Goal: Task Accomplishment & Management: Manage account settings

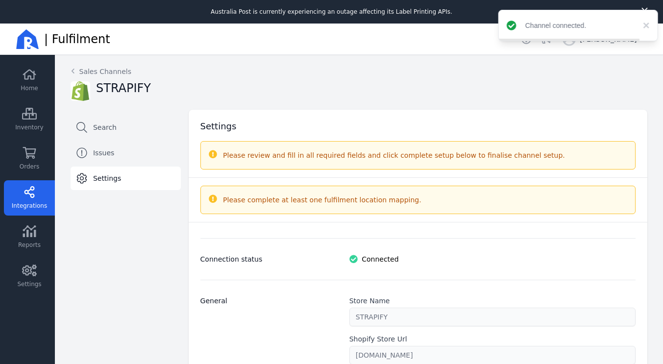
select select "paid_only"
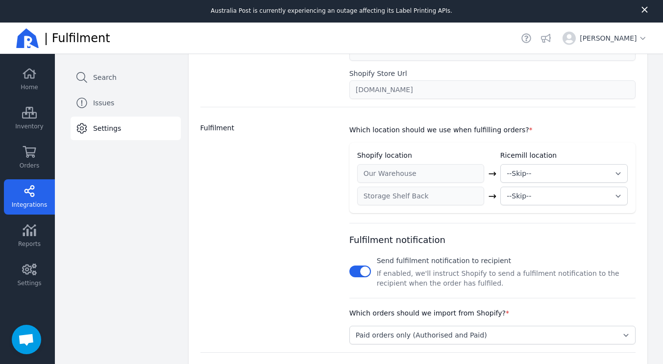
scroll to position [223, 0]
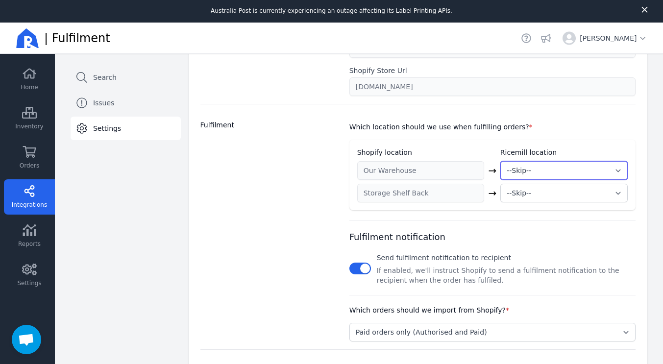
click at [518, 169] on select "--Skip-- ➕ Create new location My Warehouse" at bounding box center [563, 170] width 127 height 19
select select "1995"
click at [500, 161] on select "--Skip-- ➕ Create new location My Warehouse" at bounding box center [563, 170] width 127 height 19
click at [523, 191] on select "--Skip-- ➕ Create new location My Warehouse" at bounding box center [563, 193] width 127 height 19
select select "1995"
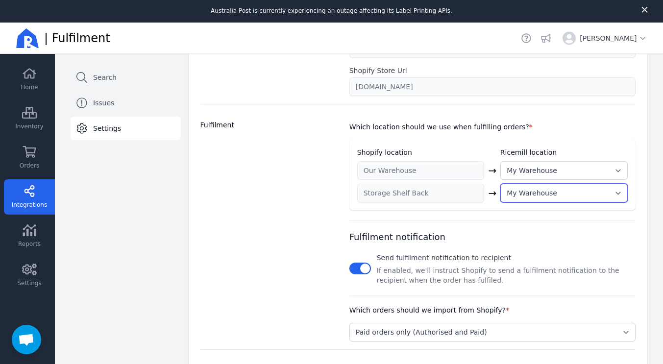
click at [500, 184] on select "--Skip-- ➕ Create new location My Warehouse" at bounding box center [563, 193] width 127 height 19
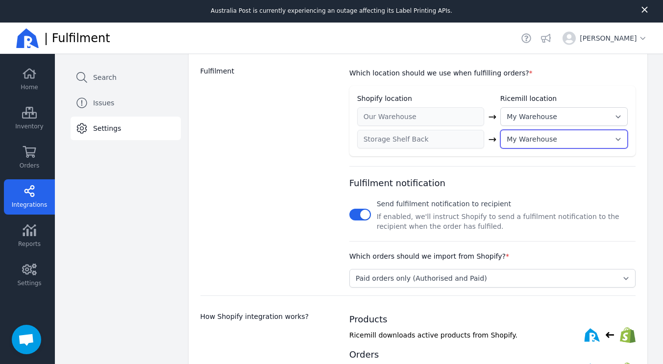
scroll to position [277, 0]
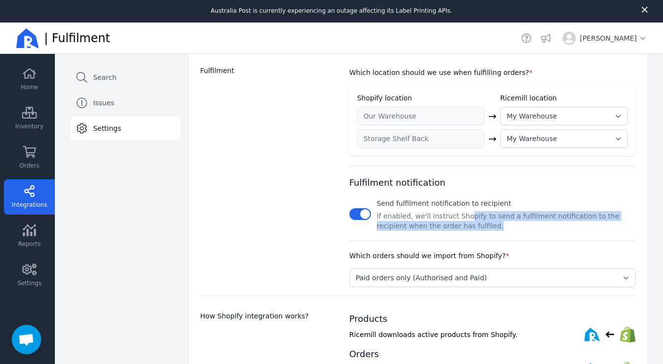
drag, startPoint x: 457, startPoint y: 216, endPoint x: 473, endPoint y: 230, distance: 21.2
click at [473, 230] on p "If enabled, we'll instruct Shopify to send a fulfilment notification to the rec…" at bounding box center [506, 221] width 259 height 20
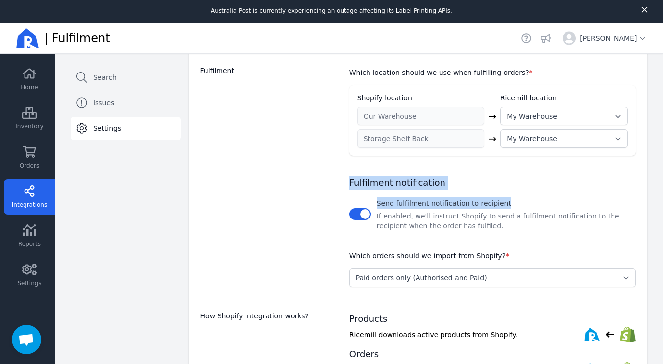
drag, startPoint x: 473, startPoint y: 230, endPoint x: 504, endPoint y: 188, distance: 52.9
click at [504, 188] on div "Fulfilment notification Send fulfilment notification to recipient If enabled, w…" at bounding box center [492, 198] width 286 height 65
drag, startPoint x: 504, startPoint y: 188, endPoint x: 501, endPoint y: 237, distance: 49.1
click at [501, 237] on div "Which location should we use when fulfilling orders? * Shopify location Ricemil…" at bounding box center [492, 172] width 286 height 229
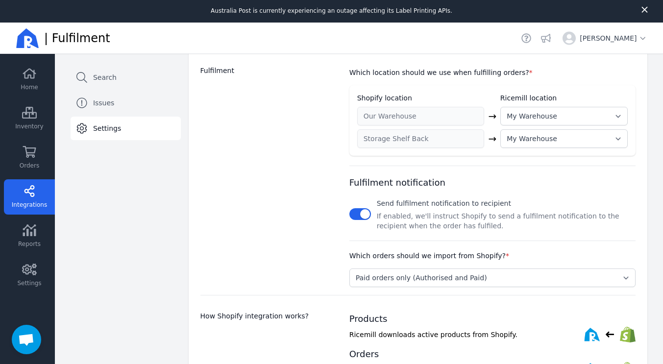
click at [501, 237] on div "Which location should we use when fulfilling orders? * Shopify location Ricemil…" at bounding box center [492, 172] width 286 height 229
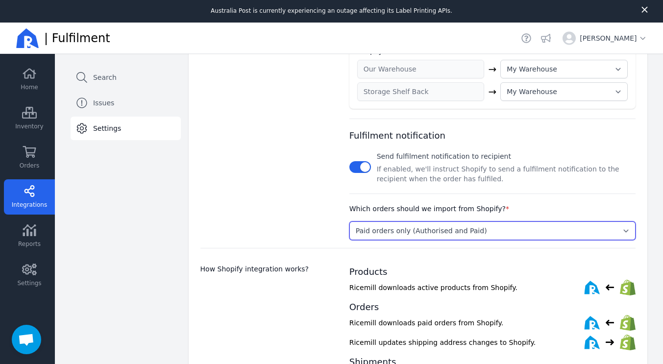
click at [495, 227] on select "Select... Paid orders only (Authorised and Paid) Pending and Paid orders (Pendi…" at bounding box center [492, 230] width 286 height 19
click at [349, 221] on select "Select... Paid orders only (Authorised and Paid) Pending and Paid orders (Pendi…" at bounding box center [492, 230] width 286 height 19
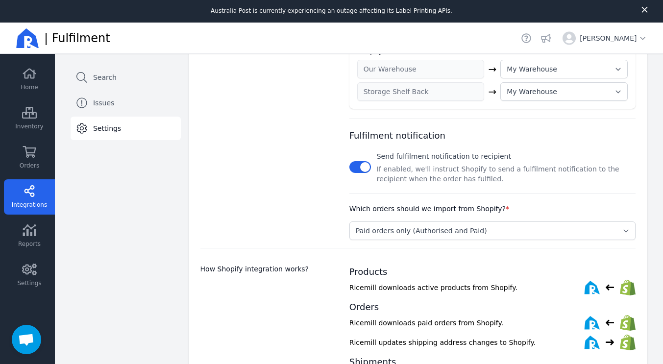
click at [265, 212] on div "Fulfilment" at bounding box center [268, 129] width 137 height 221
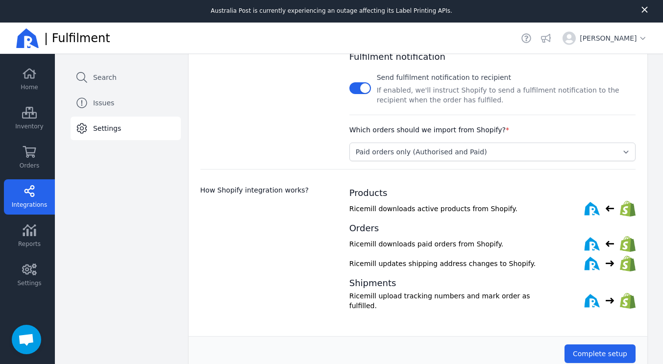
scroll to position [24, 0]
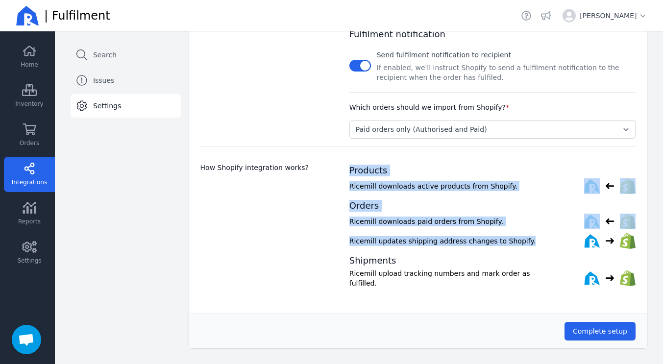
drag, startPoint x: 511, startPoint y: 240, endPoint x: 336, endPoint y: 229, distance: 175.2
click at [336, 229] on div "How Shopify integration works? Products Ricemill downloads active products from…" at bounding box center [417, 217] width 435 height 143
drag, startPoint x: 336, startPoint y: 229, endPoint x: 464, endPoint y: 257, distance: 130.9
click at [464, 257] on div "How Shopify integration works? Products Ricemill downloads active products from…" at bounding box center [417, 217] width 435 height 143
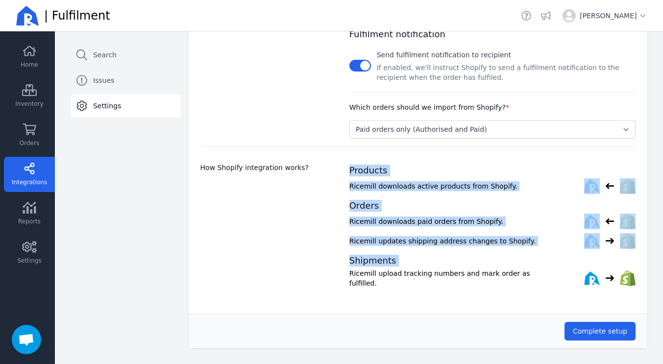
click at [464, 257] on h2 "Shipments" at bounding box center [492, 261] width 286 height 12
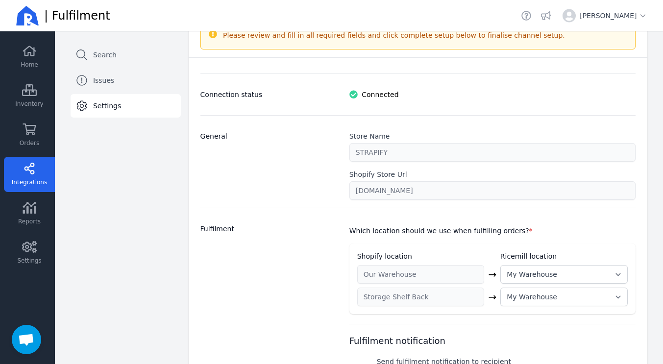
scroll to position [403, 0]
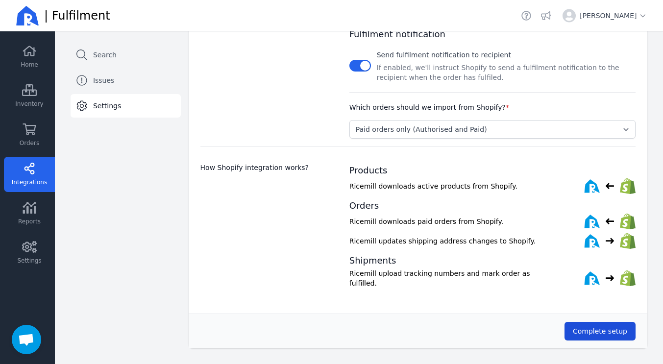
click at [578, 327] on span "Complete setup" at bounding box center [599, 331] width 54 height 8
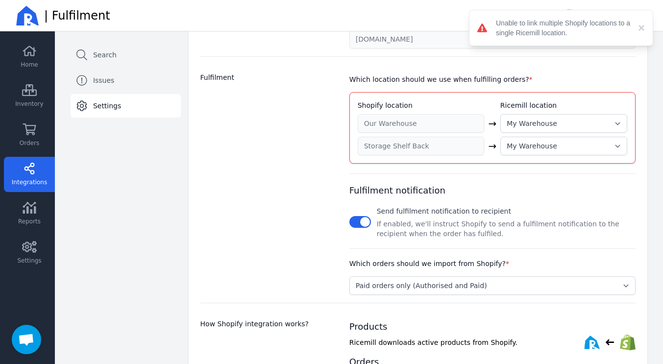
scroll to position [247, 0]
click at [525, 143] on select "--Skip-- ➕ Create new location My Warehouse" at bounding box center [563, 146] width 127 height 19
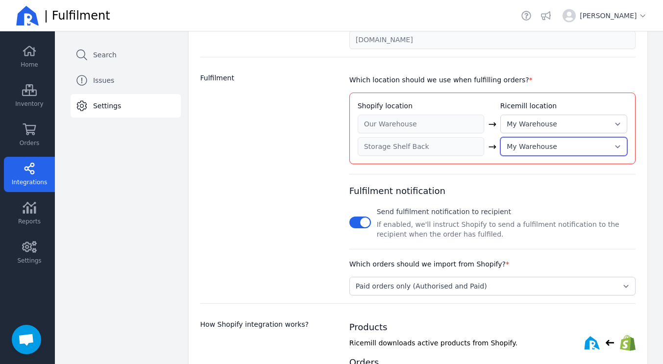
select select
click at [500, 137] on select "--Skip-- ➕ Create new location My Warehouse" at bounding box center [563, 146] width 127 height 19
click at [514, 191] on div "Fulfilment notification Send fulfilment notification to recipient If enabled, w…" at bounding box center [492, 206] width 286 height 65
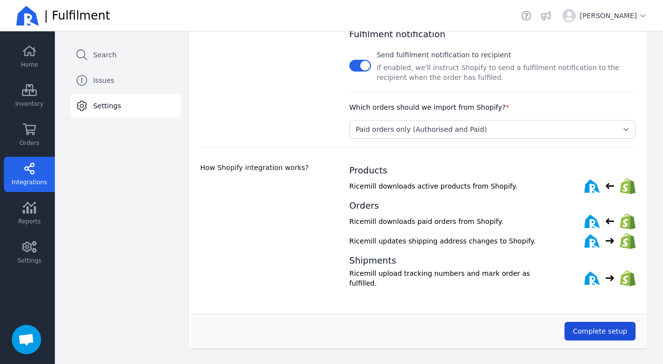
click at [574, 330] on span "Complete setup" at bounding box center [599, 331] width 54 height 8
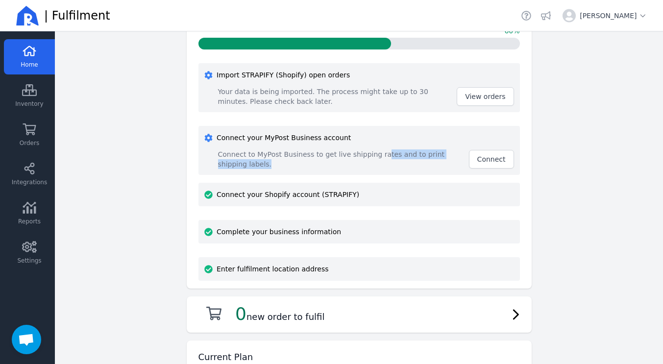
drag, startPoint x: 364, startPoint y: 164, endPoint x: 366, endPoint y: 158, distance: 6.2
click at [366, 158] on span "Connect to MyPost Business to get live shipping rates and to print shipping lab…" at bounding box center [340, 159] width 245 height 20
click at [485, 168] on button "Connect" at bounding box center [491, 159] width 45 height 19
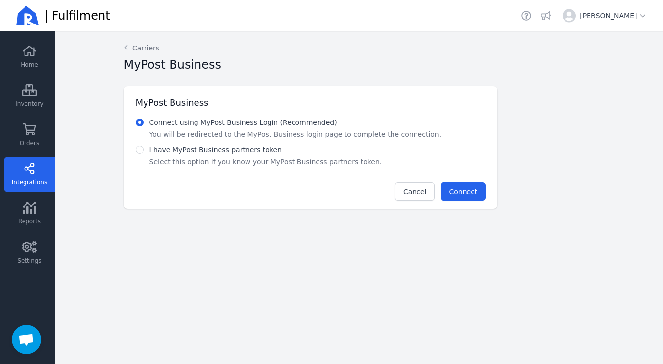
click at [366, 137] on p "You will be redirected to the MyPost Business login page to complete the connec…" at bounding box center [295, 134] width 292 height 10
click at [470, 190] on span "Connect" at bounding box center [463, 192] width 28 height 8
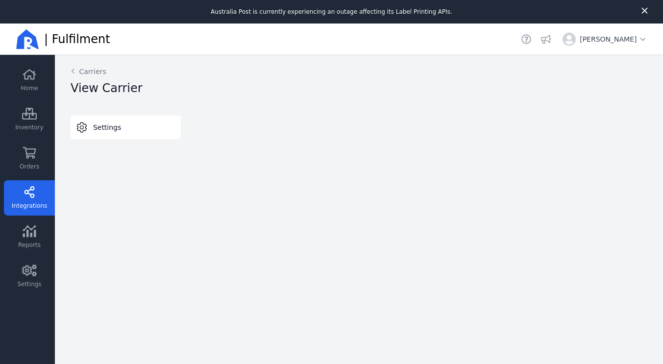
select select "THERMAL-LABEL-A6-1PP"
select select "SALE_OF_GOODS"
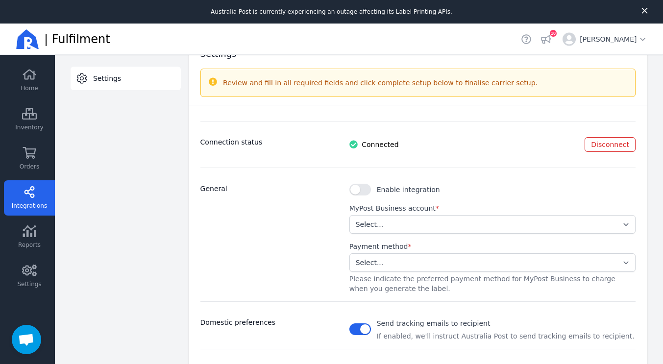
scroll to position [73, 0]
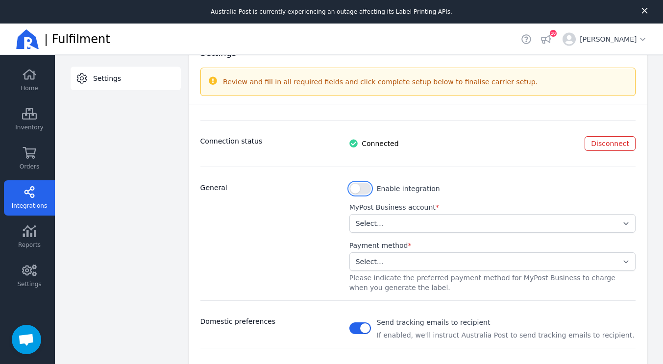
click at [359, 194] on button "button" at bounding box center [360, 189] width 22 height 12
click at [369, 213] on div "MyPost Business account * Select... d618f66ad2784ac3959775c370350846" at bounding box center [492, 217] width 286 height 30
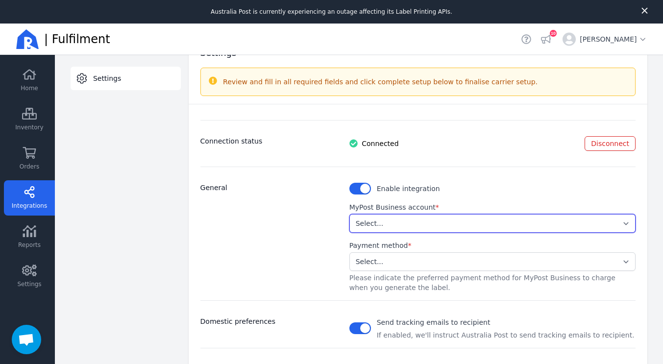
click at [369, 225] on select "Select... d618f66ad2784ac3959775c370350846" at bounding box center [492, 223] width 286 height 19
select select "d618f66ad2784ac3959775c370350846"
click at [349, 214] on select "Select... d618f66ad2784ac3959775c370350846" at bounding box center [492, 223] width 286 height 19
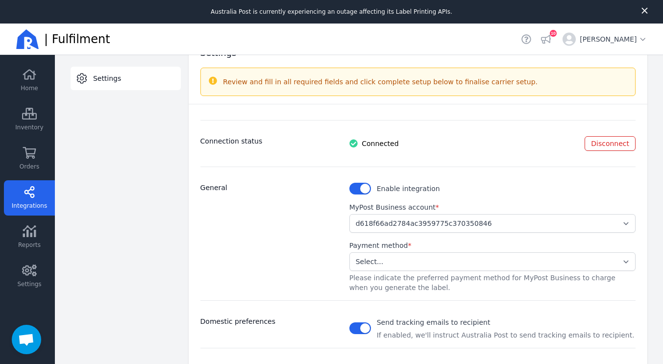
click at [289, 227] on div "General" at bounding box center [268, 238] width 137 height 110
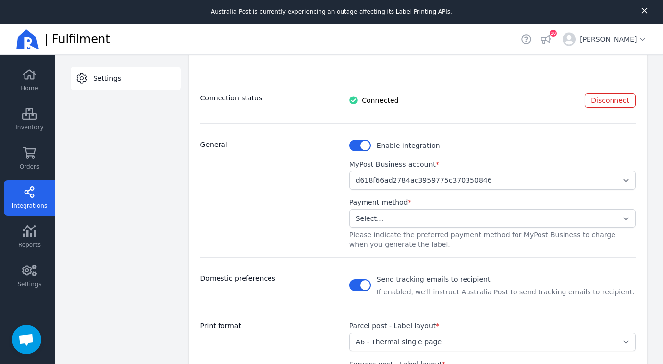
scroll to position [120, 0]
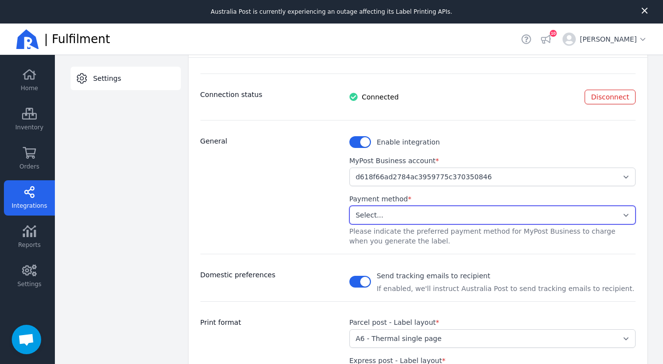
click at [378, 219] on select "Select... Stored Credit Card" at bounding box center [492, 215] width 286 height 19
select select "STORED_PAYMENT"
click at [349, 206] on select "Select... Stored Credit Card" at bounding box center [492, 215] width 286 height 19
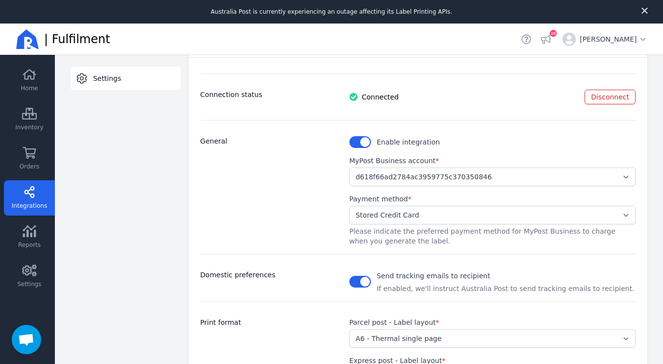
click at [330, 244] on div "General" at bounding box center [268, 191] width 137 height 110
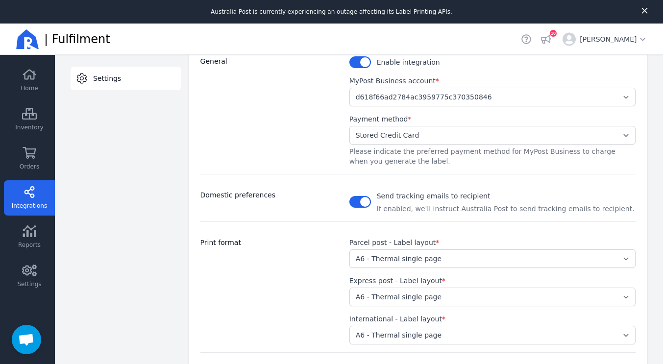
scroll to position [324, 0]
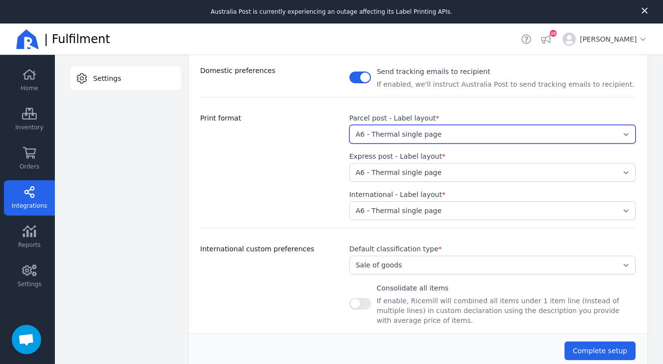
click at [393, 138] on select "Select... A4 - Four labels per page A4 - Single label per page A6 - Thermal sin…" at bounding box center [492, 134] width 286 height 19
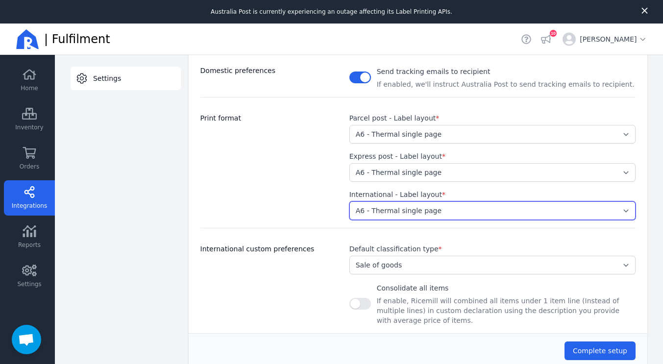
click at [446, 209] on select "Select... A4 - Four labels per page A4 - Single label per page A6 - Thermal sin…" at bounding box center [492, 210] width 286 height 19
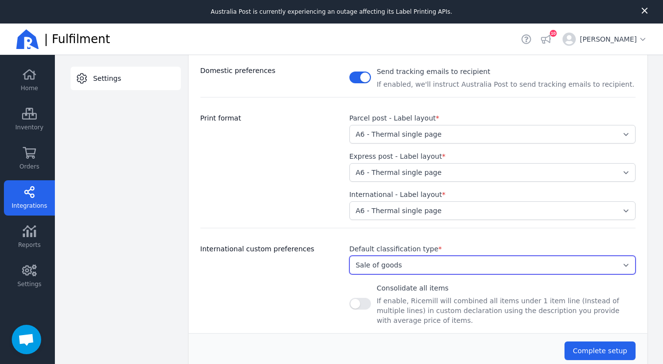
click at [398, 268] on select "Select... Document Gift Sample Sale of goods Other" at bounding box center [492, 265] width 286 height 19
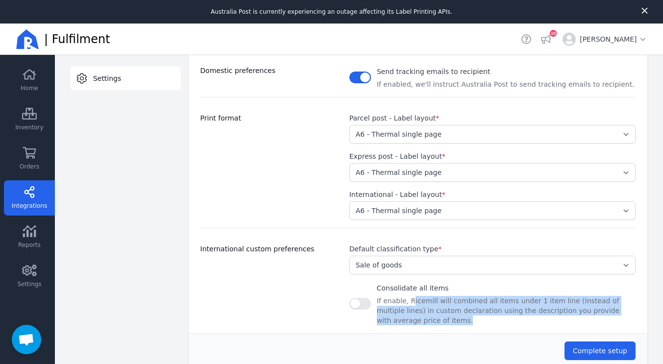
drag, startPoint x: 405, startPoint y: 304, endPoint x: 405, endPoint y: 319, distance: 15.2
click at [405, 319] on p "If enable, Ricemill will combined all items under 1 item line (Instead of multi…" at bounding box center [506, 310] width 259 height 29
click at [359, 301] on button "button" at bounding box center [360, 304] width 22 height 12
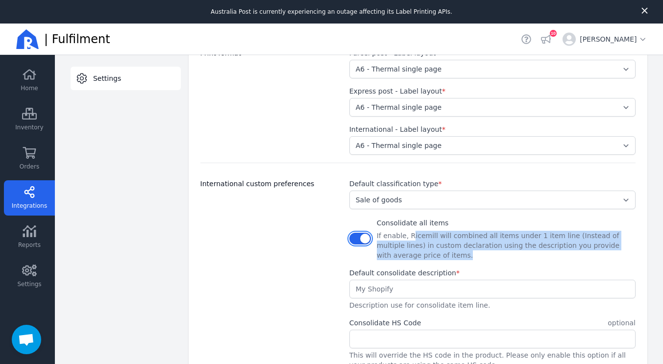
scroll to position [390, 0]
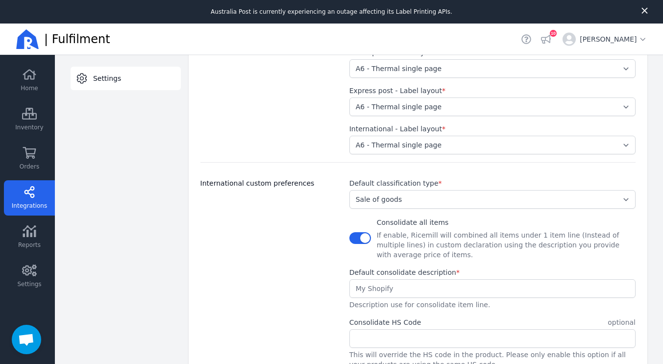
click at [407, 290] on input "text" at bounding box center [492, 289] width 285 height 18
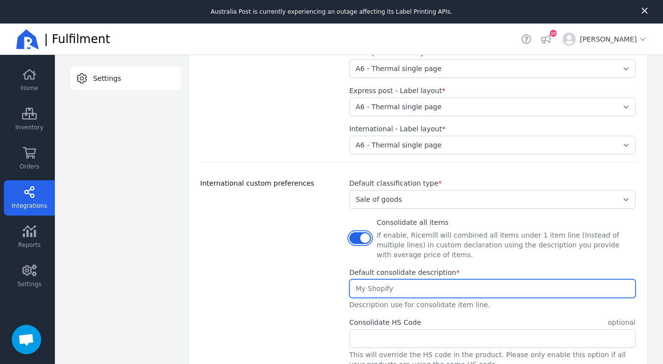
click at [356, 233] on button "button" at bounding box center [360, 238] width 22 height 12
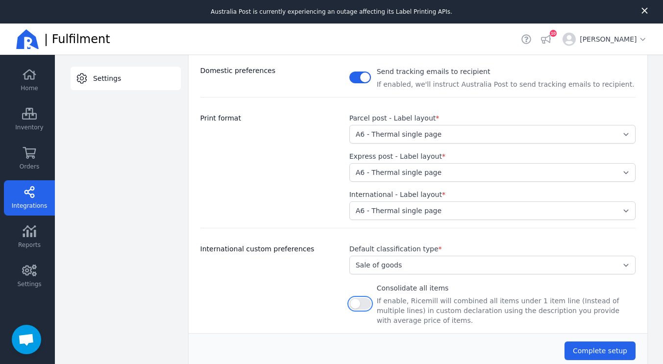
scroll to position [24, 0]
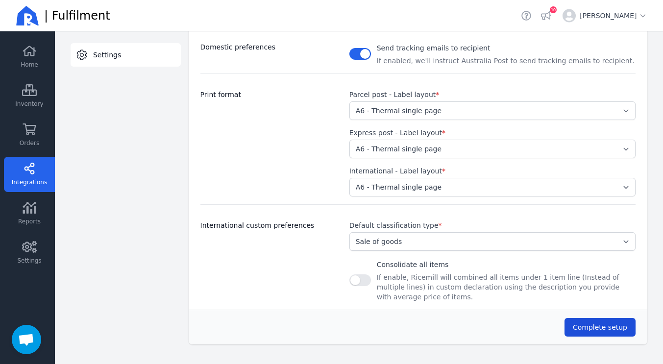
click at [576, 323] on span "Complete setup" at bounding box center [599, 327] width 54 height 8
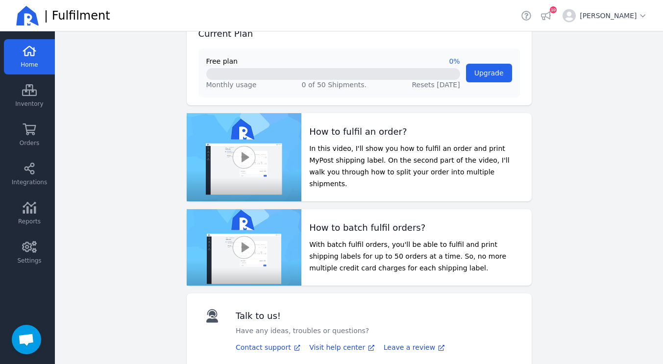
scroll to position [432, 0]
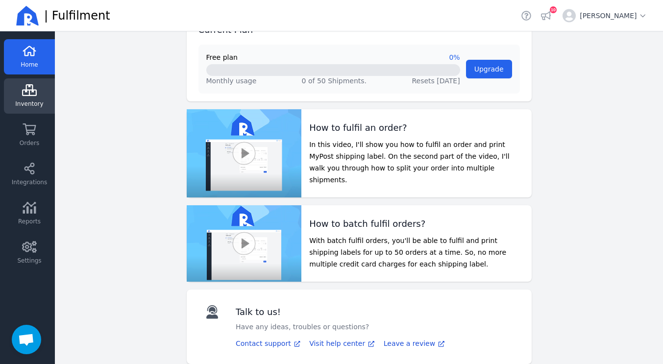
click at [28, 96] on link "Inventory" at bounding box center [29, 95] width 51 height 35
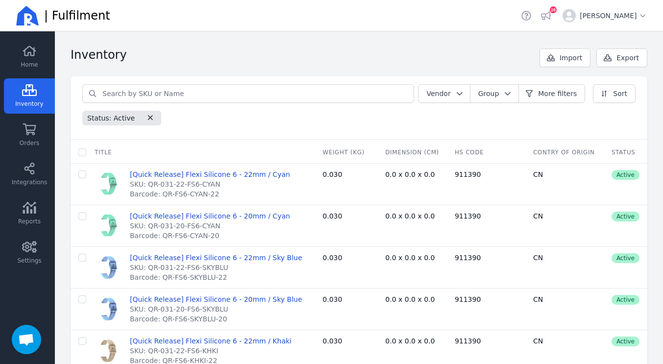
click at [270, 124] on div "Status: Active" at bounding box center [358, 116] width 553 height 19
click at [34, 144] on span "Orders" at bounding box center [30, 143] width 20 height 8
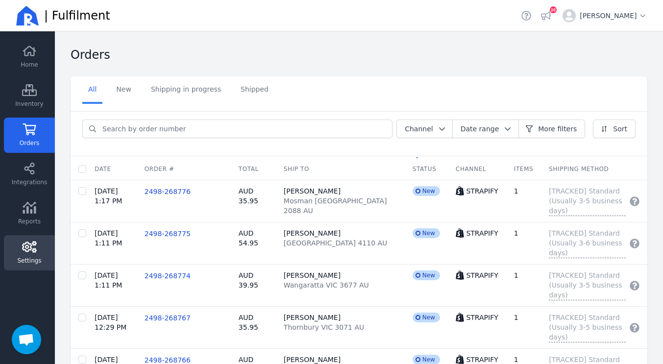
click at [25, 261] on span "Settings" at bounding box center [29, 261] width 24 height 8
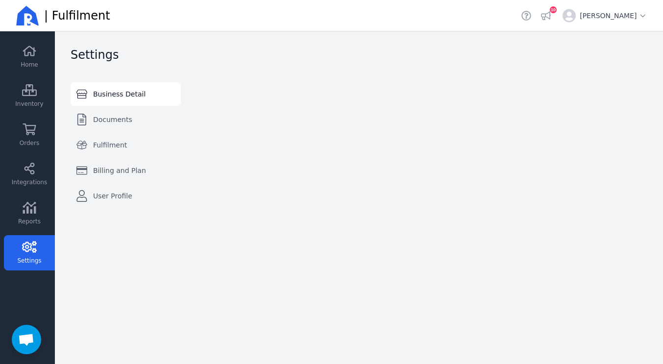
select select "AU"
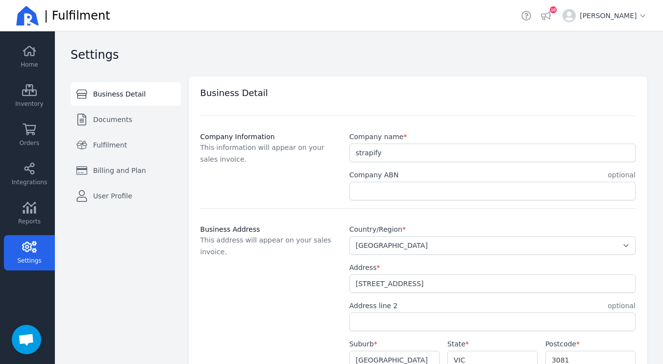
click at [32, 330] on span "Open chat" at bounding box center [26, 339] width 29 height 29
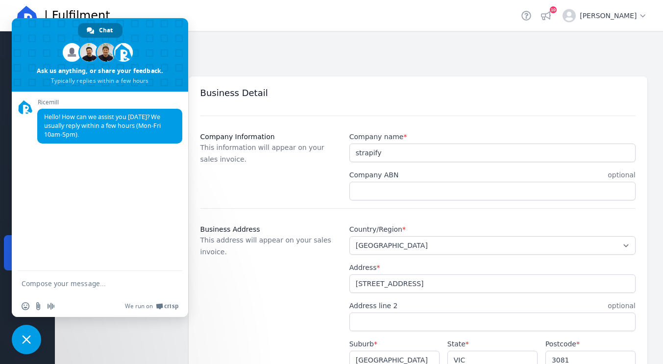
click at [71, 287] on textarea "Compose your message..." at bounding box center [89, 283] width 135 height 9
type textarea "hi"
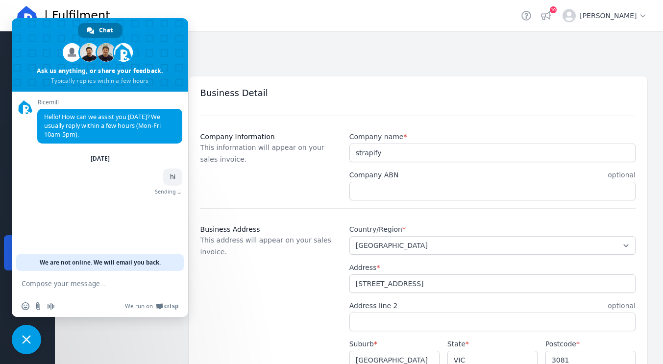
scroll to position [190, 0]
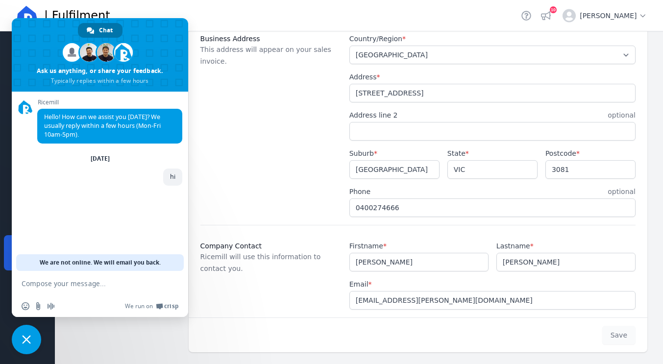
click at [56, 33] on span at bounding box center [100, 54] width 176 height 73
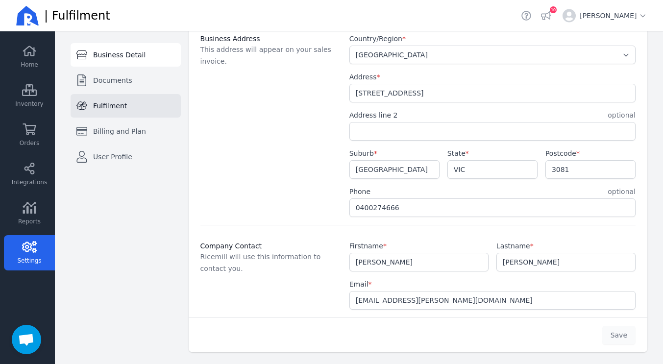
click at [120, 100] on link "Fulfilment" at bounding box center [126, 106] width 110 height 24
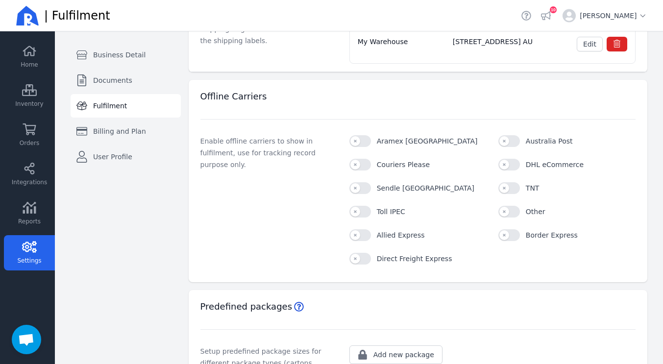
scroll to position [190, 0]
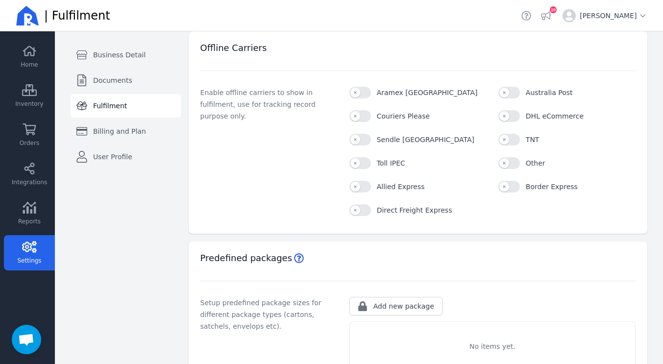
click at [120, 100] on link "Fulfilment" at bounding box center [126, 106] width 110 height 24
click at [290, 144] on div "Enable offline carriers to show in fulfilment, use for tracking record purpose …" at bounding box center [268, 151] width 137 height 129
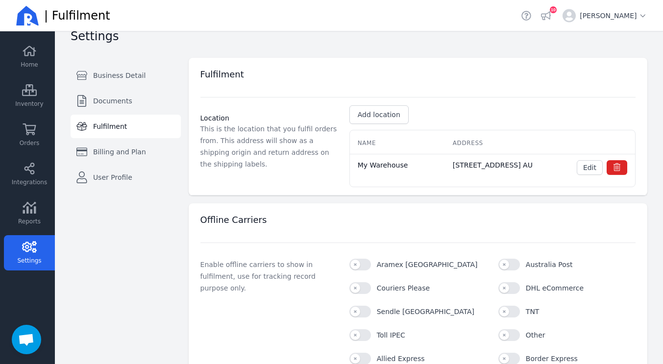
scroll to position [18, 0]
click at [301, 148] on span "This is the location that you fulfil orders from. This address will show as a s…" at bounding box center [268, 146] width 137 height 43
click at [124, 98] on span "Documents" at bounding box center [112, 101] width 39 height 10
select select "A4"
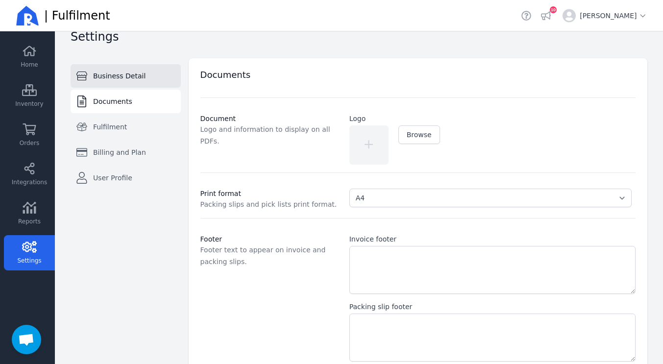
click at [134, 72] on span "Business Detail" at bounding box center [119, 76] width 52 height 10
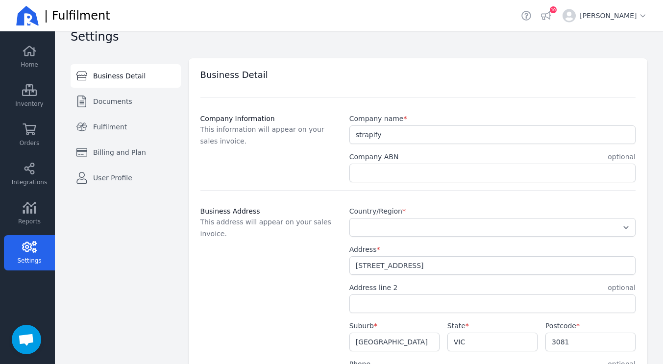
select select "AU"
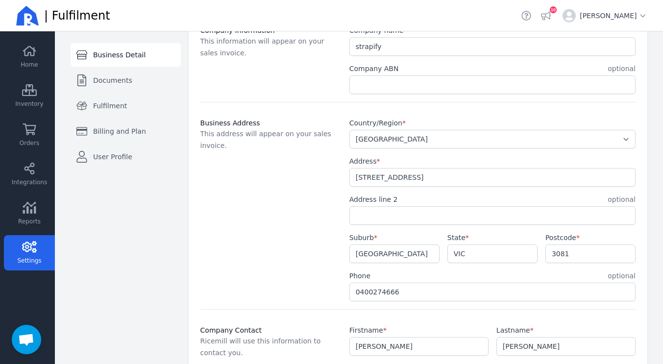
scroll to position [190, 0]
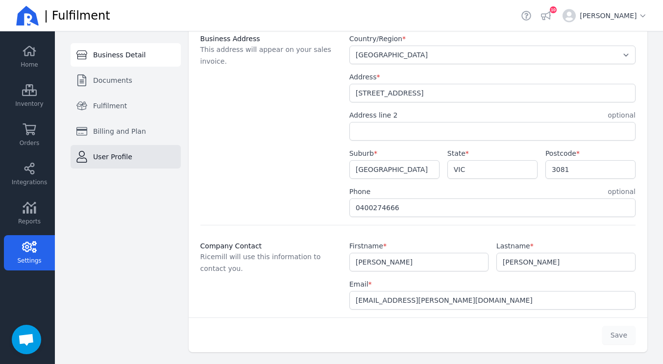
click at [103, 147] on link "User Profile" at bounding box center [126, 157] width 110 height 24
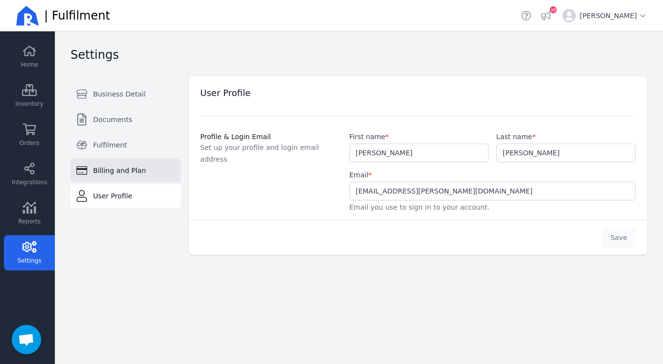
click at [107, 168] on span "Billing and Plan" at bounding box center [119, 171] width 53 height 10
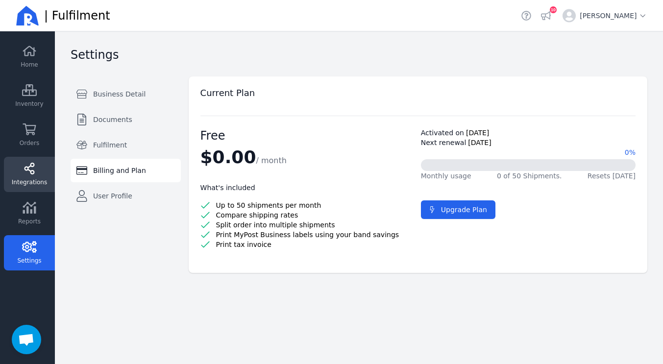
click at [25, 190] on link "Integrations" at bounding box center [29, 174] width 51 height 35
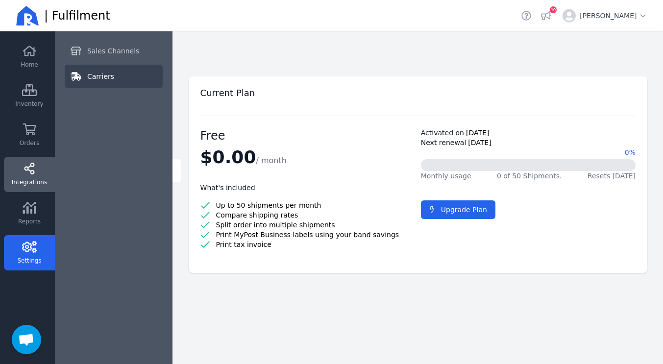
click at [97, 83] on link "Carriers" at bounding box center [114, 77] width 98 height 24
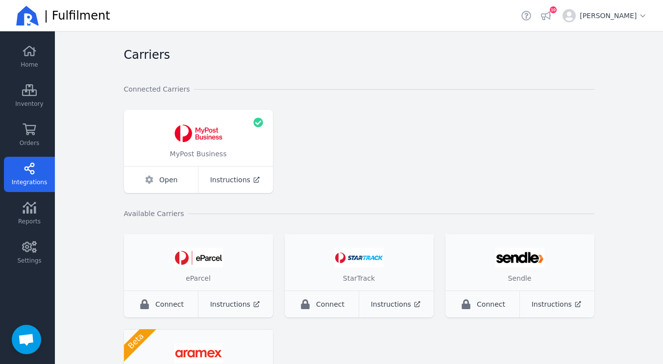
scroll to position [61, 0]
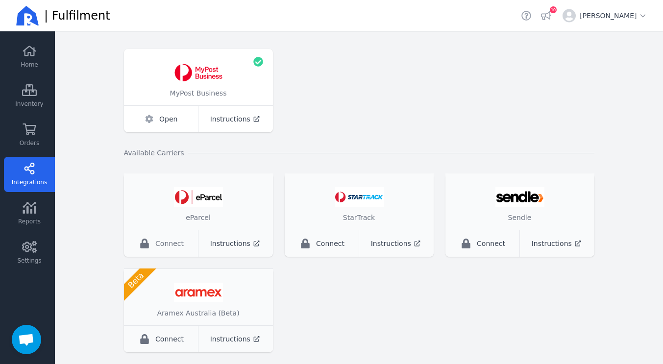
click at [175, 247] on span "Connect" at bounding box center [169, 243] width 28 height 10
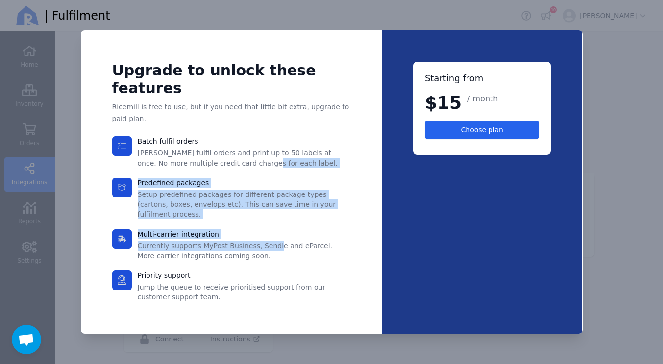
drag, startPoint x: 244, startPoint y: 171, endPoint x: 267, endPoint y: 244, distance: 77.1
click at [267, 244] on div "Batch fulfil orders [PERSON_NAME] fulfil orders and print up to 50 labels at on…" at bounding box center [231, 219] width 238 height 166
click at [267, 244] on span "Currently supports MyPost Business, Sendle and eParcel. More carrier integratio…" at bounding box center [235, 251] width 195 height 18
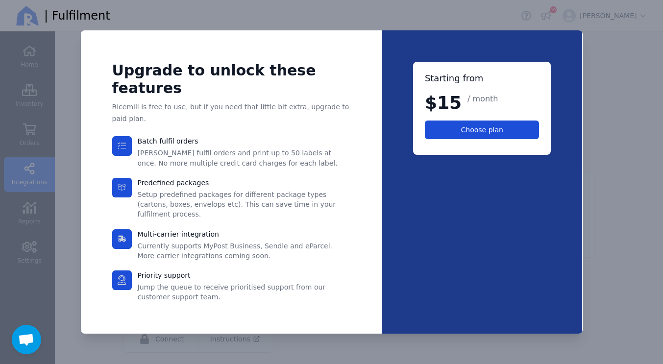
click at [463, 134] on span "Choose plan" at bounding box center [482, 130] width 42 height 8
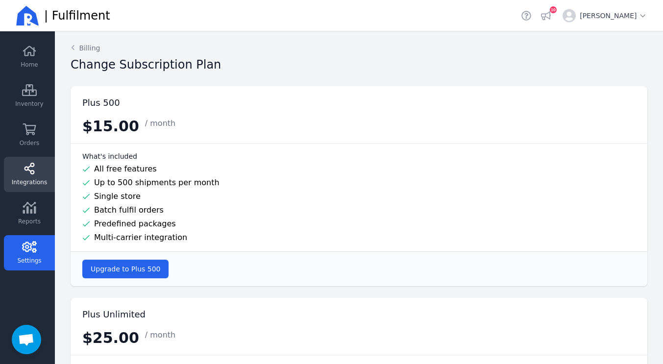
click at [33, 168] on icon at bounding box center [29, 169] width 15 height 12
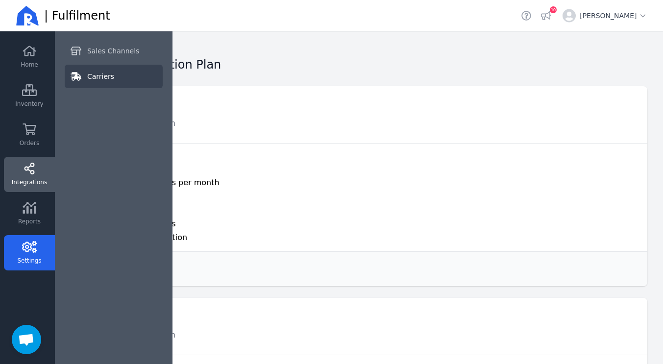
click at [94, 85] on link "Carriers" at bounding box center [114, 77] width 98 height 24
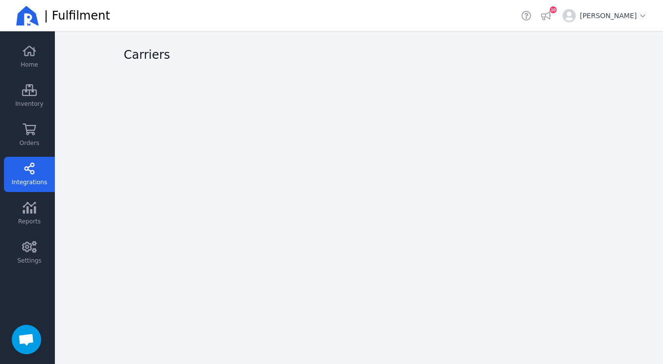
click at [94, 85] on main "Carriers" at bounding box center [359, 197] width 608 height 332
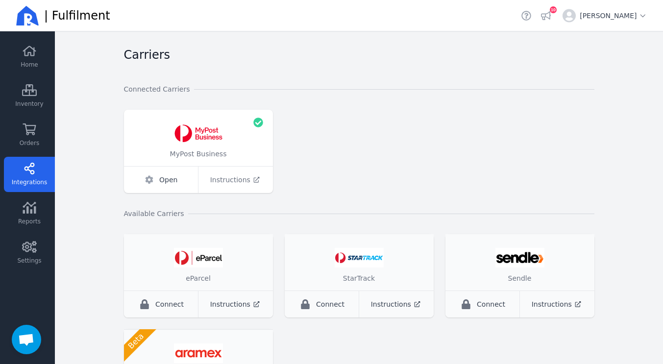
scroll to position [0, 0]
click at [174, 179] on link "Open" at bounding box center [161, 179] width 75 height 26
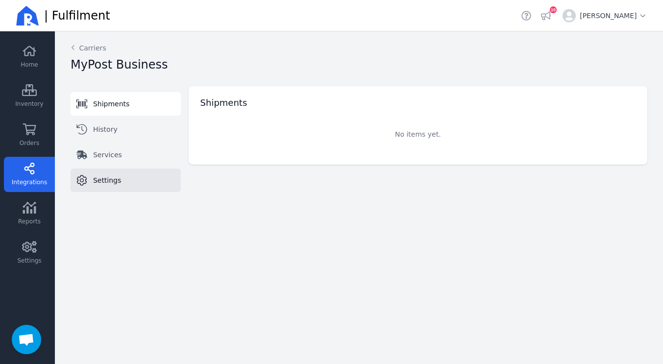
click at [89, 188] on link "Settings" at bounding box center [126, 180] width 110 height 24
select select "STORED_PAYMENT"
select select "THERMAL-LABEL-A6-1PP"
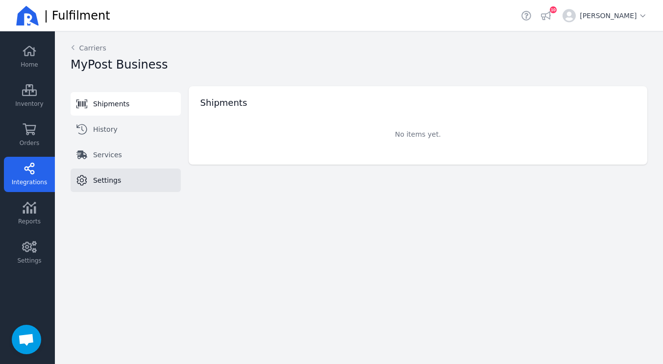
select select "SALE_OF_GOODS"
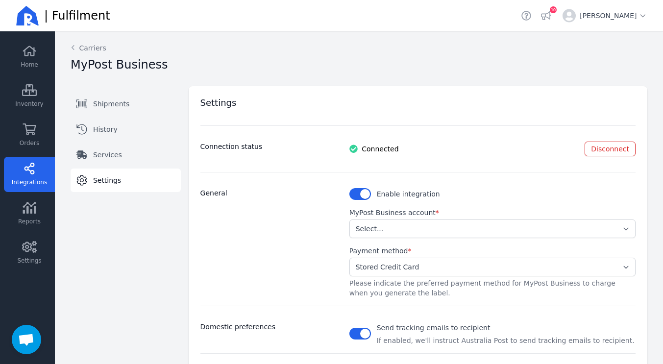
click at [609, 146] on span "Disconnect" at bounding box center [610, 149] width 38 height 8
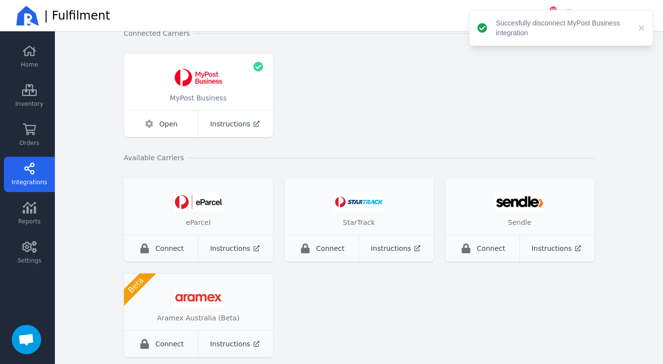
scroll to position [56, 0]
click at [142, 251] on icon "button" at bounding box center [144, 248] width 9 height 10
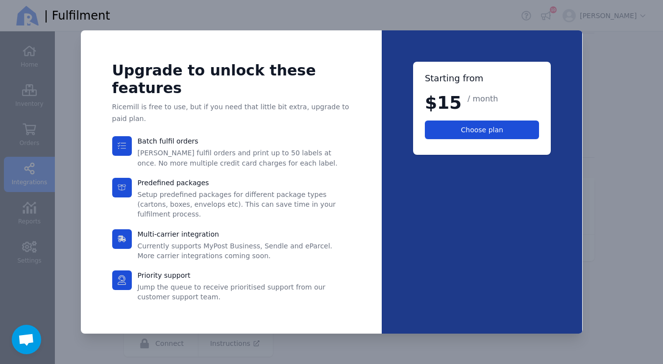
click at [449, 139] on button "Choose plan" at bounding box center [482, 129] width 115 height 19
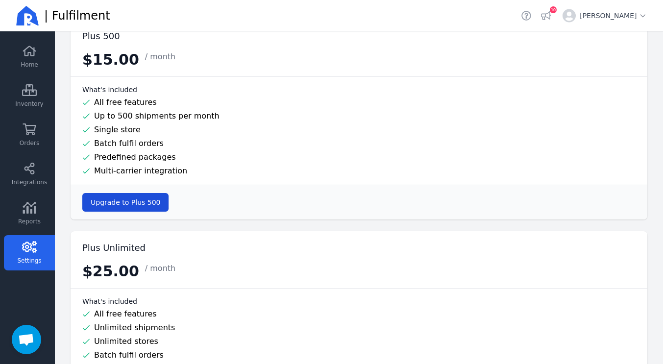
scroll to position [68, 0]
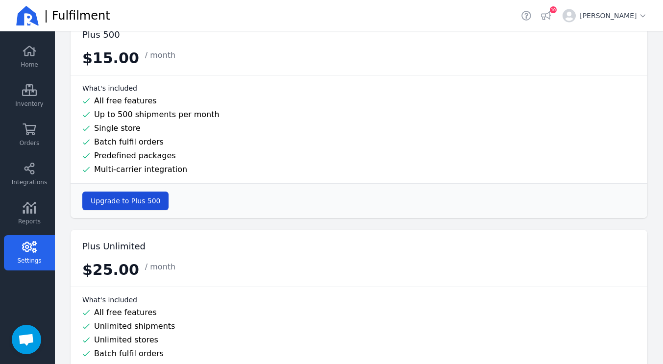
click at [126, 197] on span "Upgrade to Plus 500" at bounding box center [126, 201] width 70 height 8
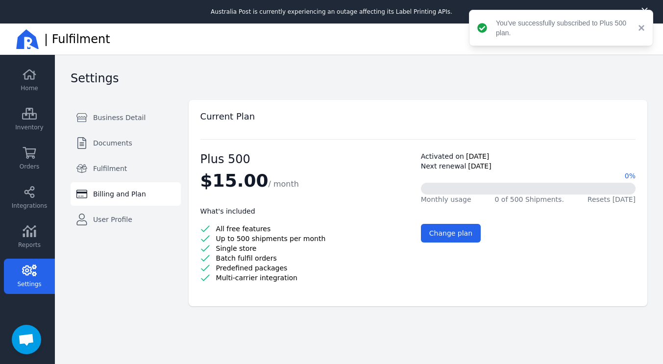
click at [641, 30] on button "×" at bounding box center [639, 28] width 12 height 12
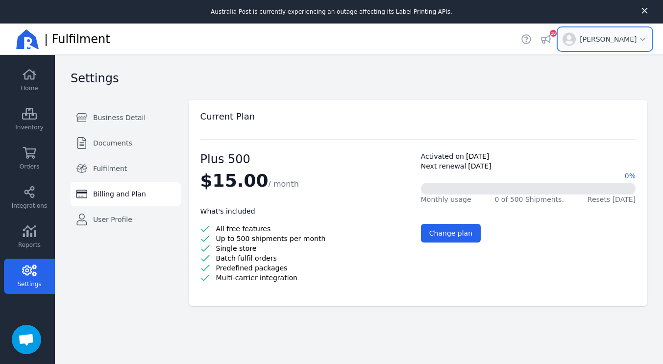
click at [635, 42] on span "Open user menu for simon tuong" at bounding box center [613, 39] width 68 height 10
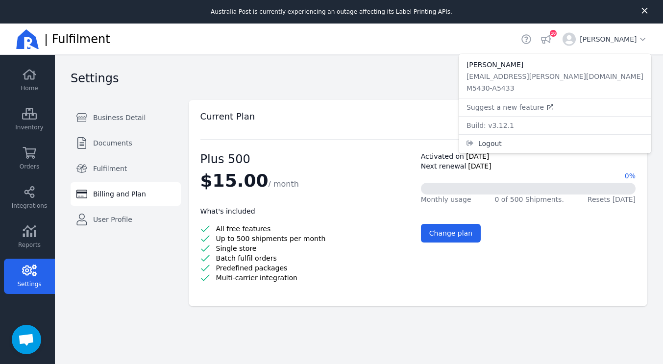
click at [608, 77] on span "[EMAIL_ADDRESS][PERSON_NAME][DOMAIN_NAME]" at bounding box center [554, 76] width 177 height 8
copy span "[EMAIL_ADDRESS][PERSON_NAME][DOMAIN_NAME]"
click at [243, 247] on span "Single store" at bounding box center [236, 248] width 41 height 10
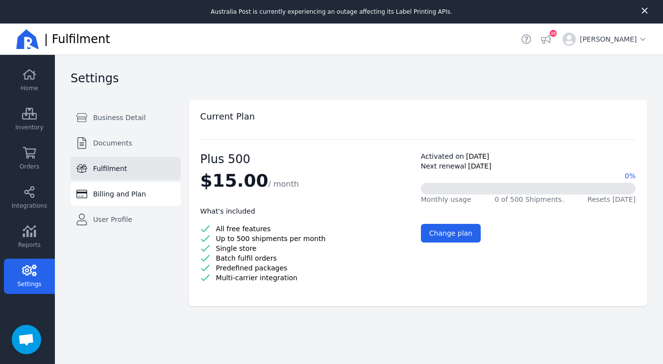
click at [109, 164] on span "Fulfilment" at bounding box center [110, 169] width 34 height 10
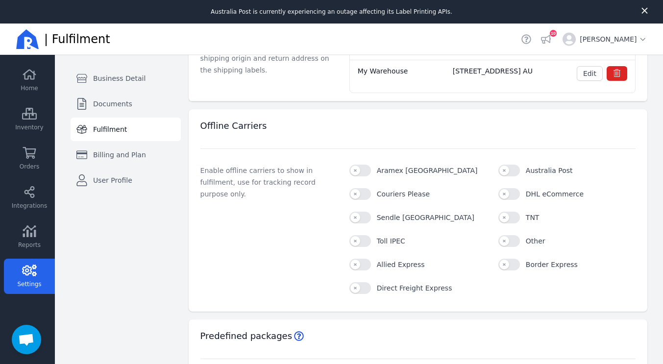
scroll to position [158, 0]
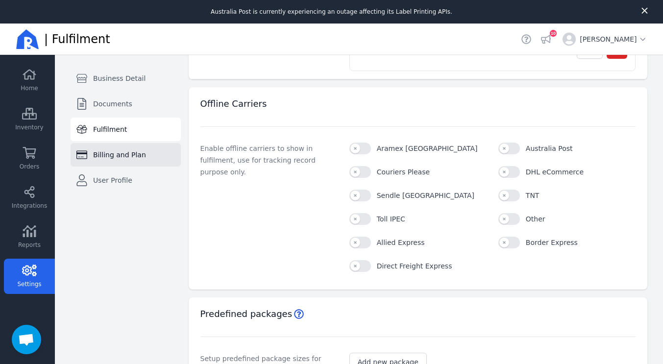
click at [114, 149] on link "Billing and Plan" at bounding box center [126, 155] width 110 height 24
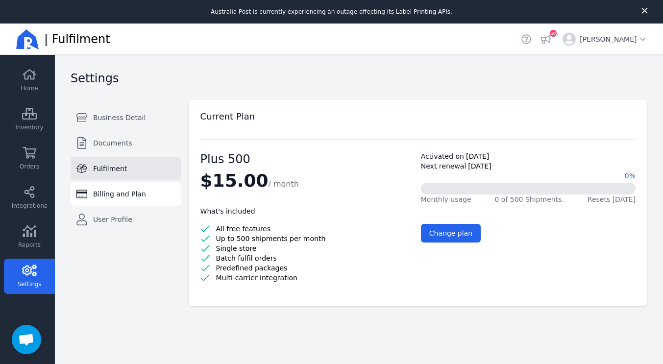
click at [106, 164] on span "Fulfilment" at bounding box center [110, 169] width 34 height 10
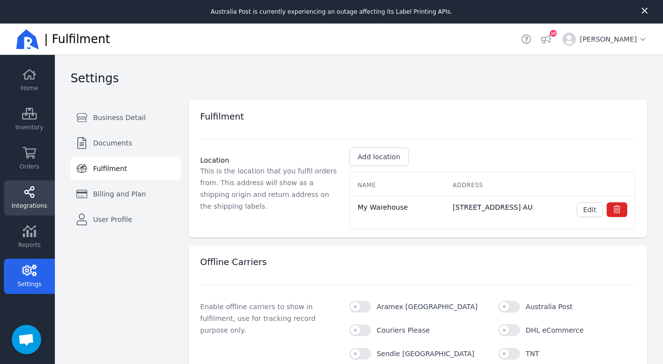
click at [36, 202] on span "Integrations" at bounding box center [29, 206] width 35 height 8
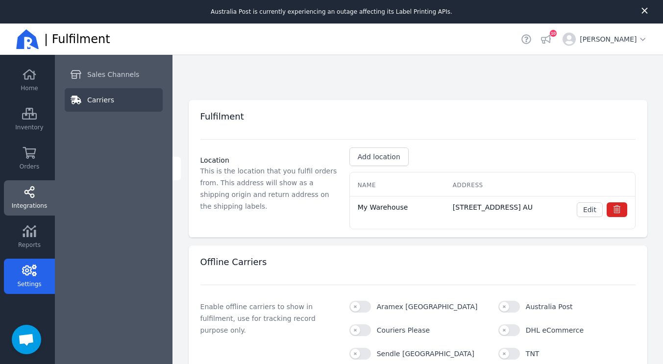
click at [111, 100] on link "Carriers" at bounding box center [114, 100] width 98 height 24
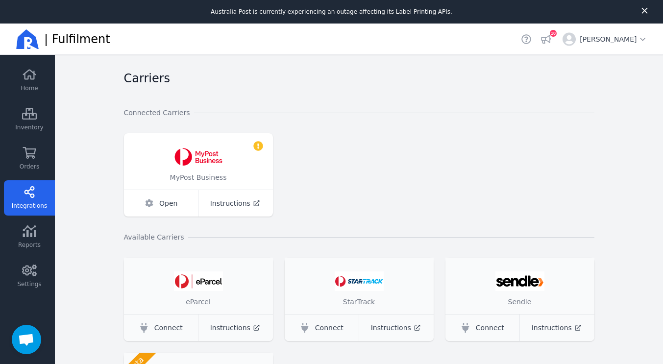
scroll to position [61, 0]
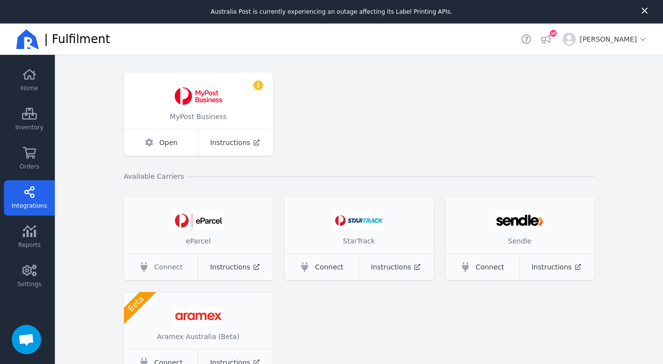
click at [169, 268] on span "Connect" at bounding box center [168, 267] width 28 height 10
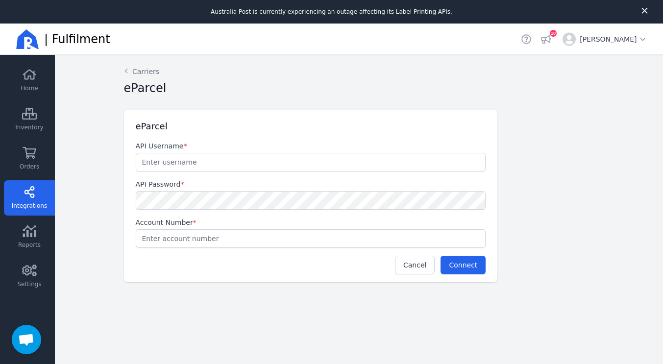
click at [214, 159] on input "text" at bounding box center [310, 162] width 349 height 18
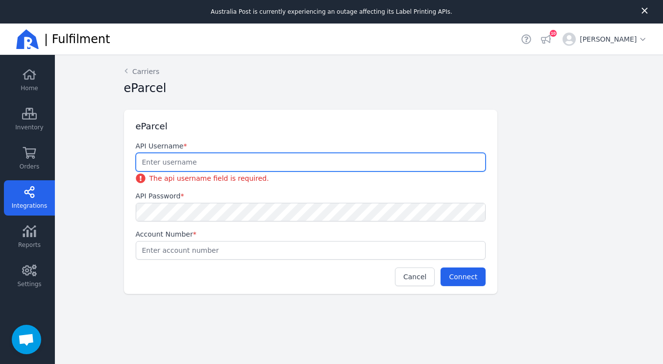
type input "s"
paste input "0dfd6aa4-f823-427e-9cd0-27f1bfbdc2d9"
type input "0dfd6aa4-f823-427e-9cd0-27f1bfbdc2d9"
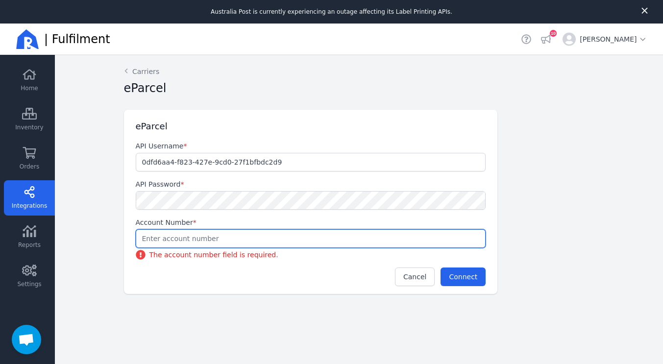
paste input "2003626119"
type input "2003626119"
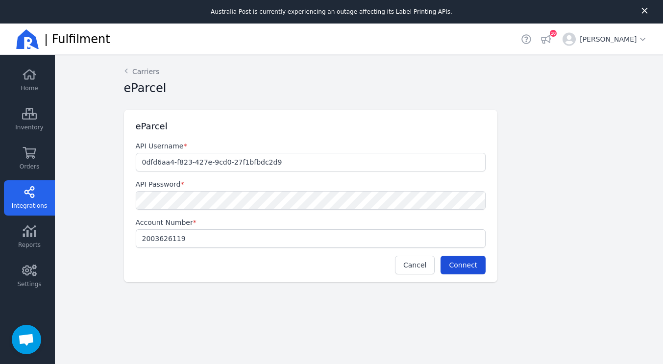
click at [461, 278] on div "Cancel Connect" at bounding box center [311, 269] width 374 height 26
click at [465, 271] on button "Connect" at bounding box center [462, 265] width 45 height 19
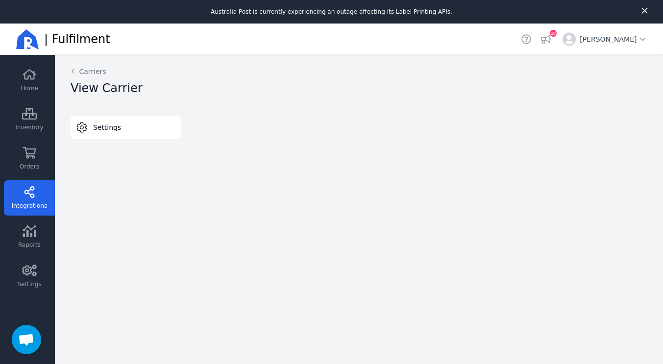
select select "A"
select select "THERMAL-LABEL-A6-1PP"
select select "SALE_OF_GOODS"
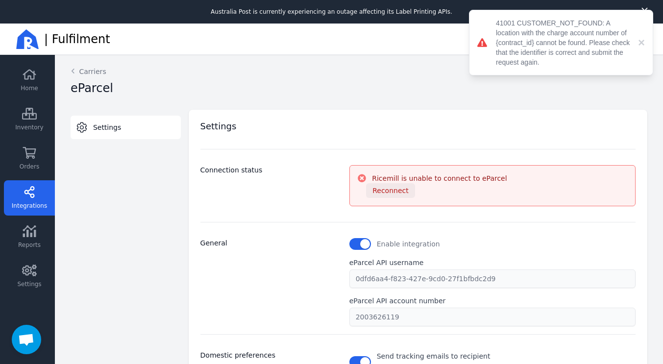
click at [377, 191] on span "Reconnect" at bounding box center [390, 191] width 36 height 8
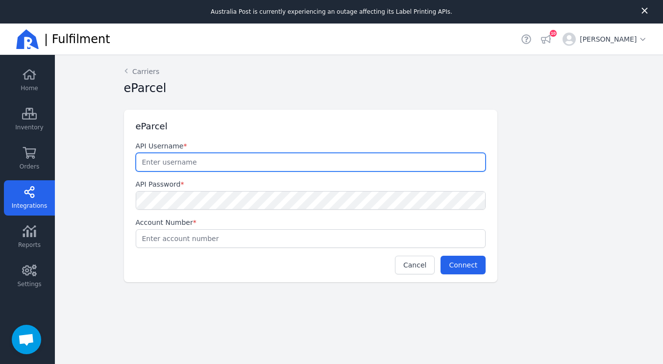
click at [245, 153] on input "text" at bounding box center [310, 162] width 349 height 18
click at [156, 196] on div "API Password *" at bounding box center [311, 194] width 350 height 30
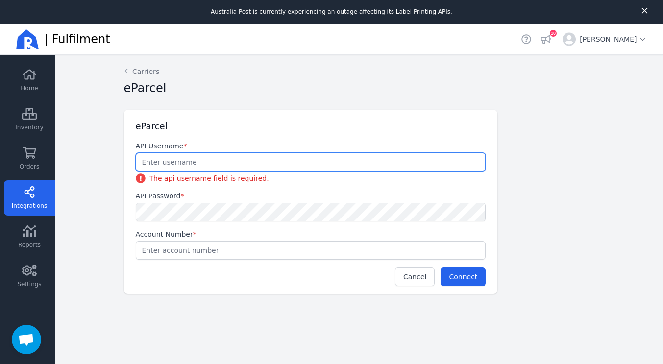
click at [161, 170] on input "text" at bounding box center [310, 162] width 349 height 18
type input "simon.tuong@gmail.com"
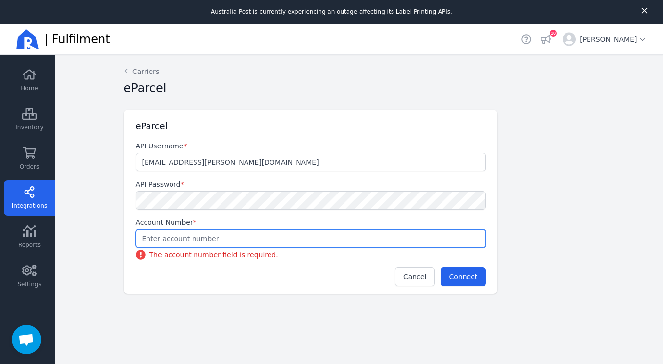
paste input "2003626119"
type input "2003626119"
click at [465, 281] on div "Cancel Connect" at bounding box center [311, 280] width 374 height 26
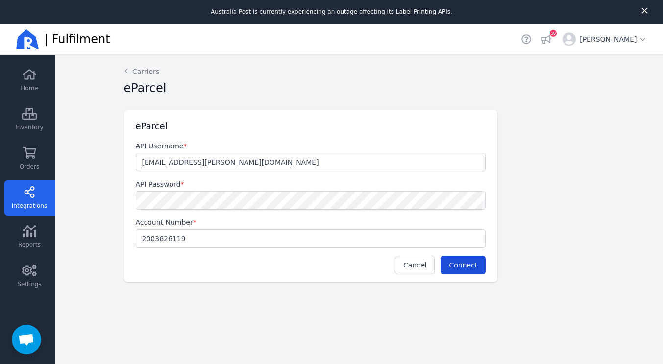
click at [466, 258] on button "Connect" at bounding box center [462, 265] width 45 height 19
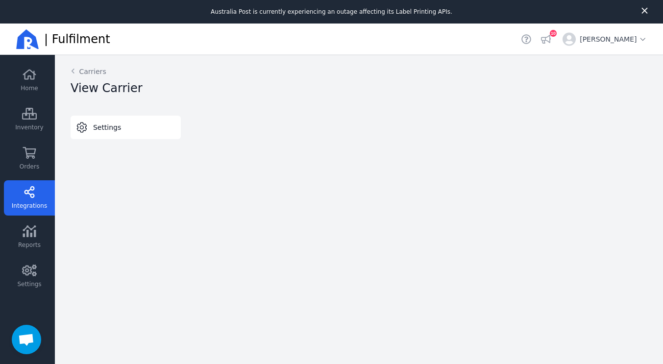
select select "A"
select select "THERMAL-LABEL-A6-1PP"
select select "SALE_OF_GOODS"
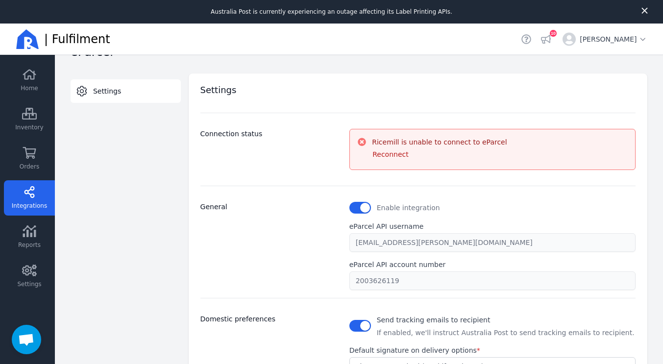
scroll to position [30, 0]
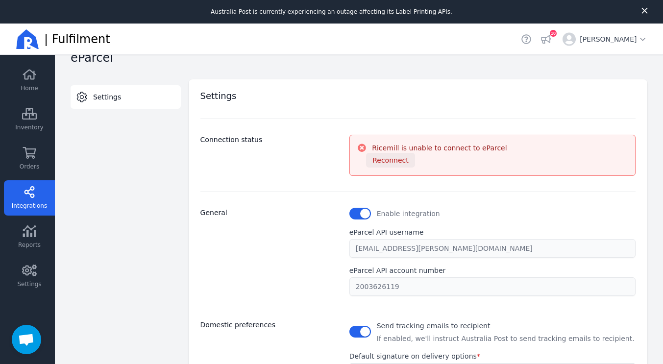
click at [384, 160] on span "Reconnect" at bounding box center [390, 160] width 36 height 8
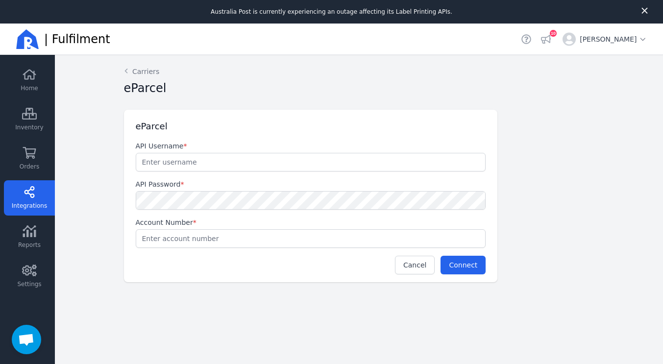
click at [205, 165] on input "text" at bounding box center [310, 162] width 349 height 18
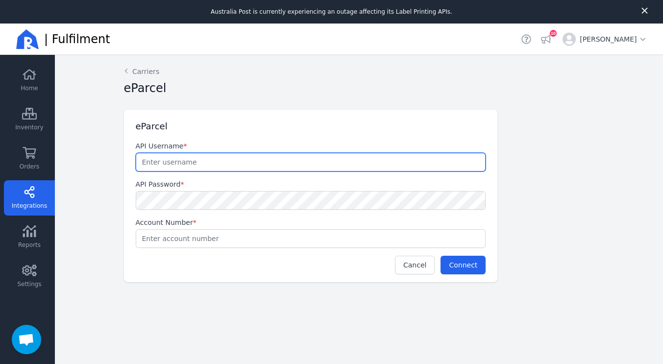
paste input "0dfd6aa4-f823-427e-9cd0-27f1bfbdc2d9"
type input "0dfd6aa4-f823-427e-9cd0-27f1bfbdc2d9"
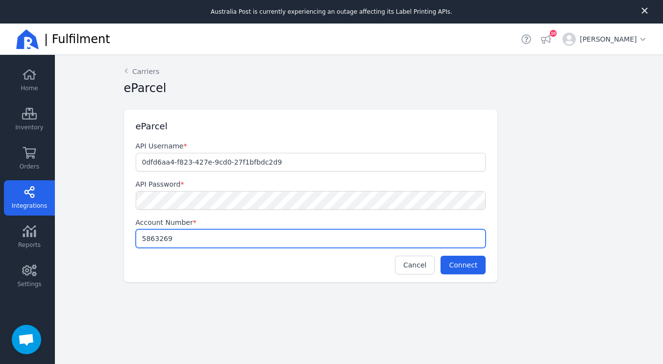
type input "5863269"
click at [473, 264] on span "Connect" at bounding box center [463, 265] width 28 height 8
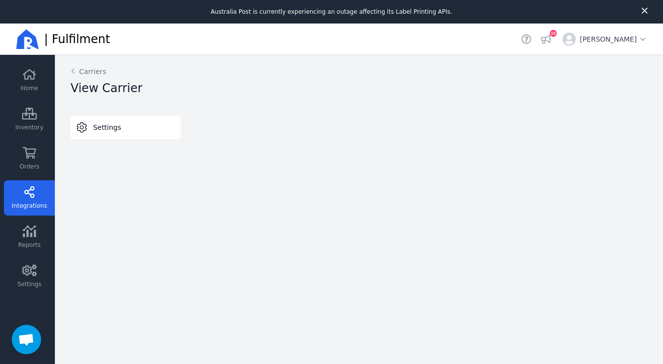
select select "A"
select select "THERMAL-LABEL-A6-1PP"
select select "SALE_OF_GOODS"
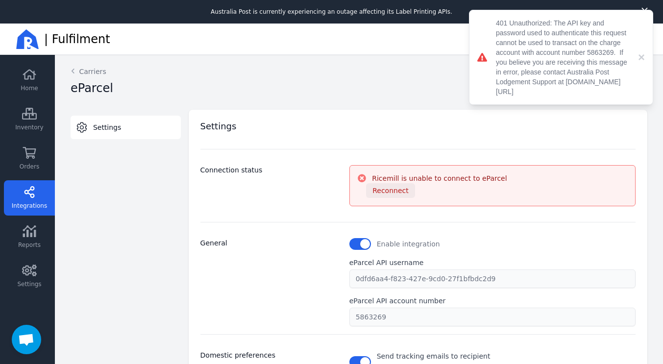
click at [388, 192] on span "Reconnect" at bounding box center [390, 191] width 36 height 8
